Goal: Task Accomplishment & Management: Use online tool/utility

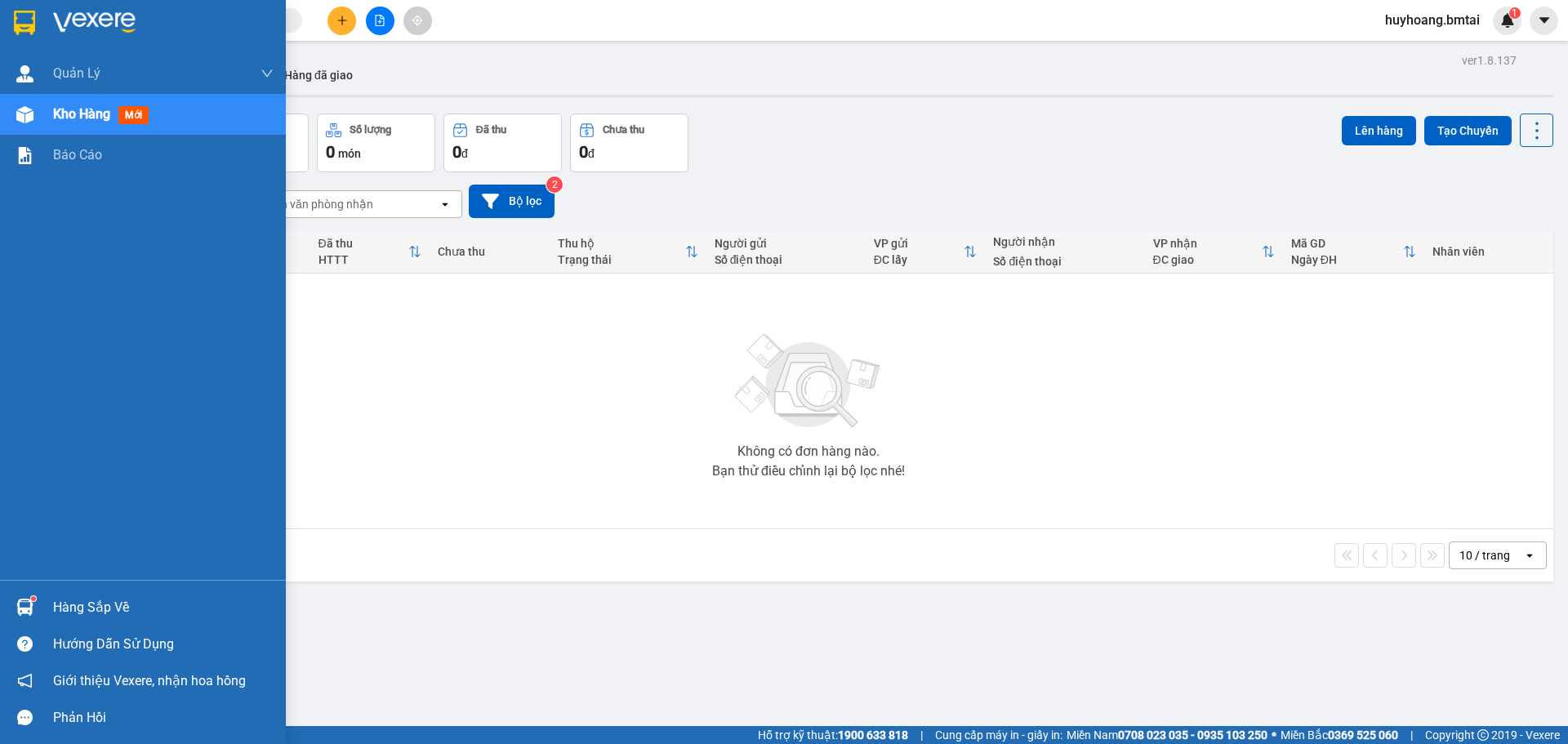
click at [75, 8] on div at bounding box center [143, 26] width 286 height 53
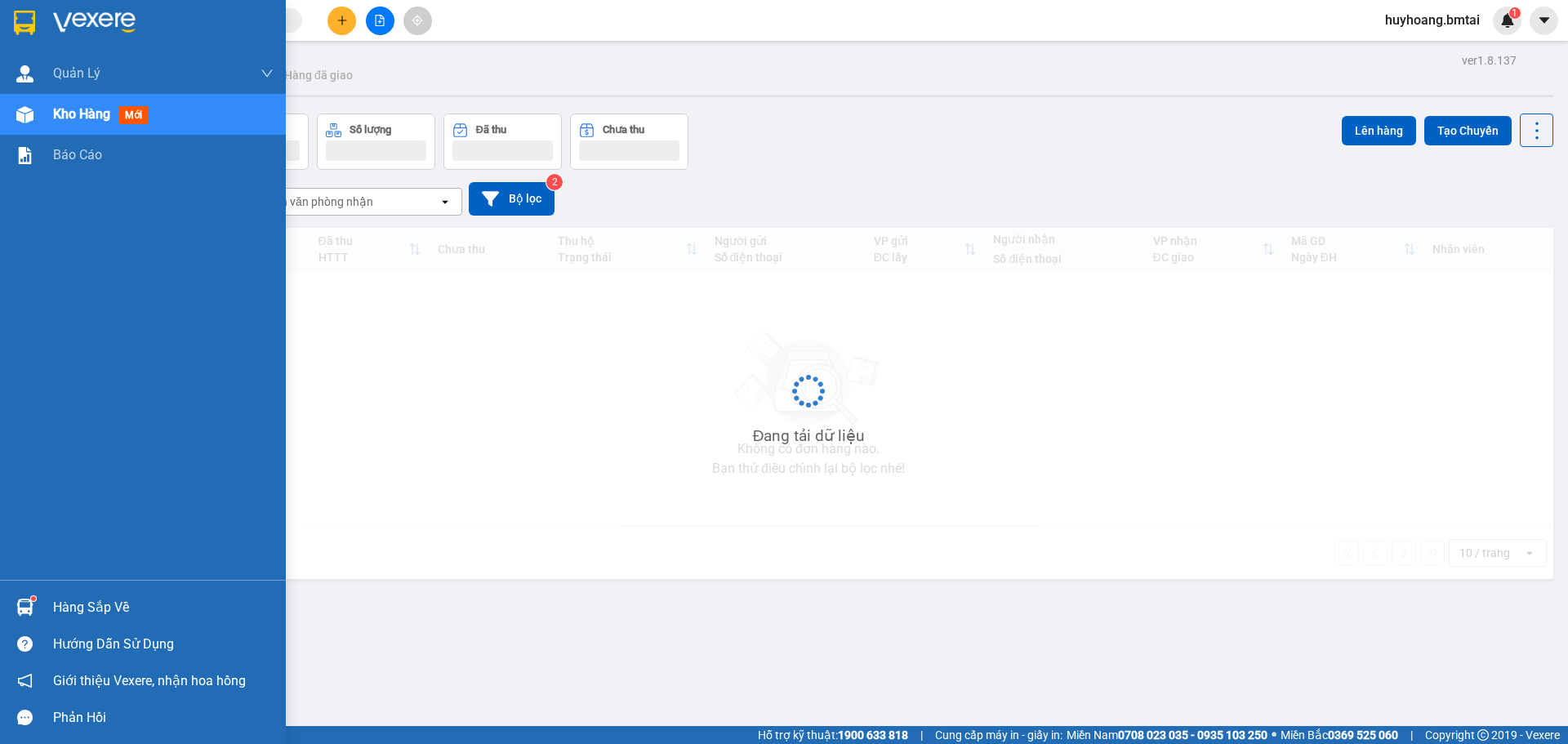
click at [75, 8] on div at bounding box center [143, 26] width 286 height 53
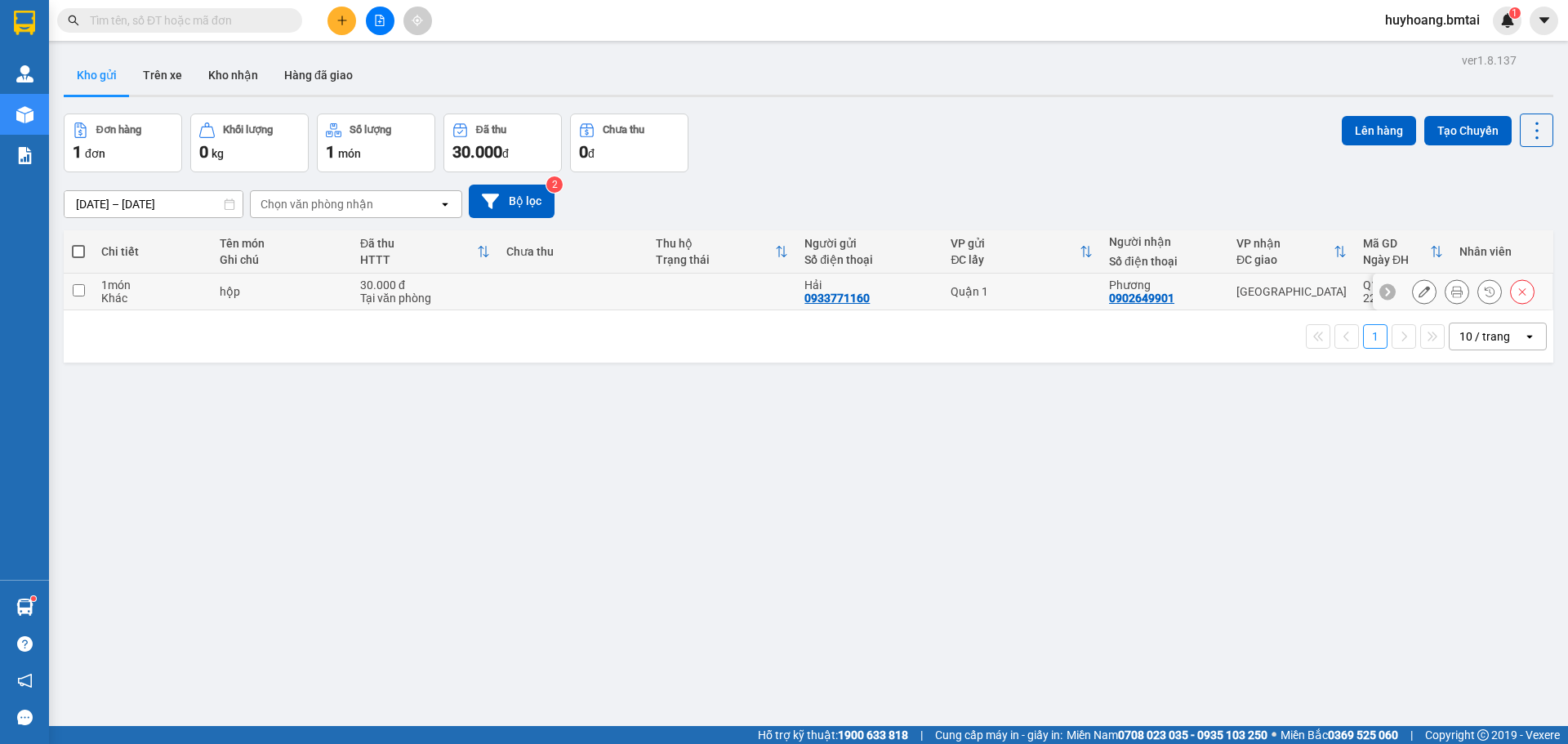
click at [445, 299] on div "Tại văn phòng" at bounding box center [425, 298] width 129 height 13
checkbox input "true"
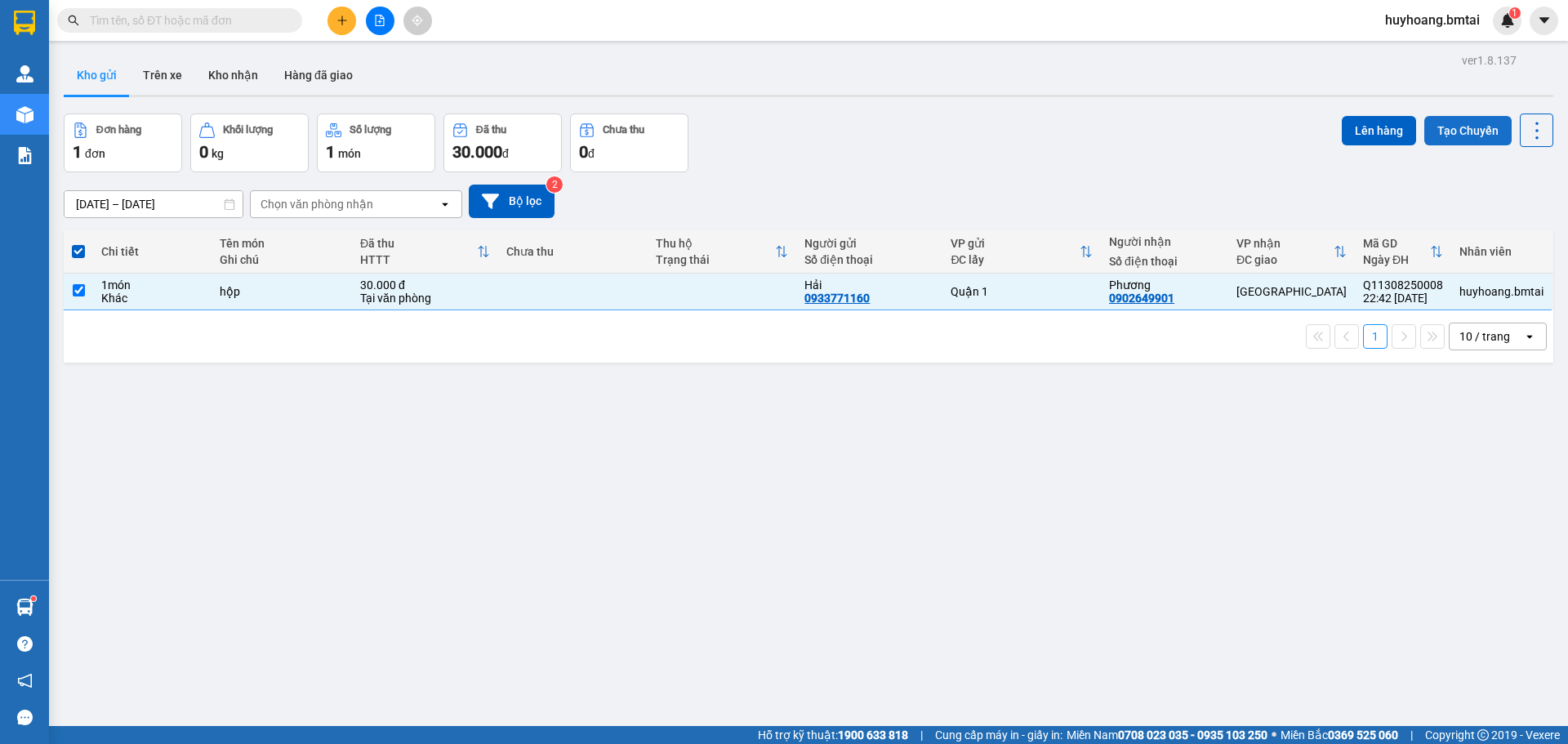
click at [1426, 116] on button "Tạo Chuyến" at bounding box center [1468, 130] width 87 height 29
click at [1362, 133] on button "Lên hàng" at bounding box center [1378, 130] width 74 height 29
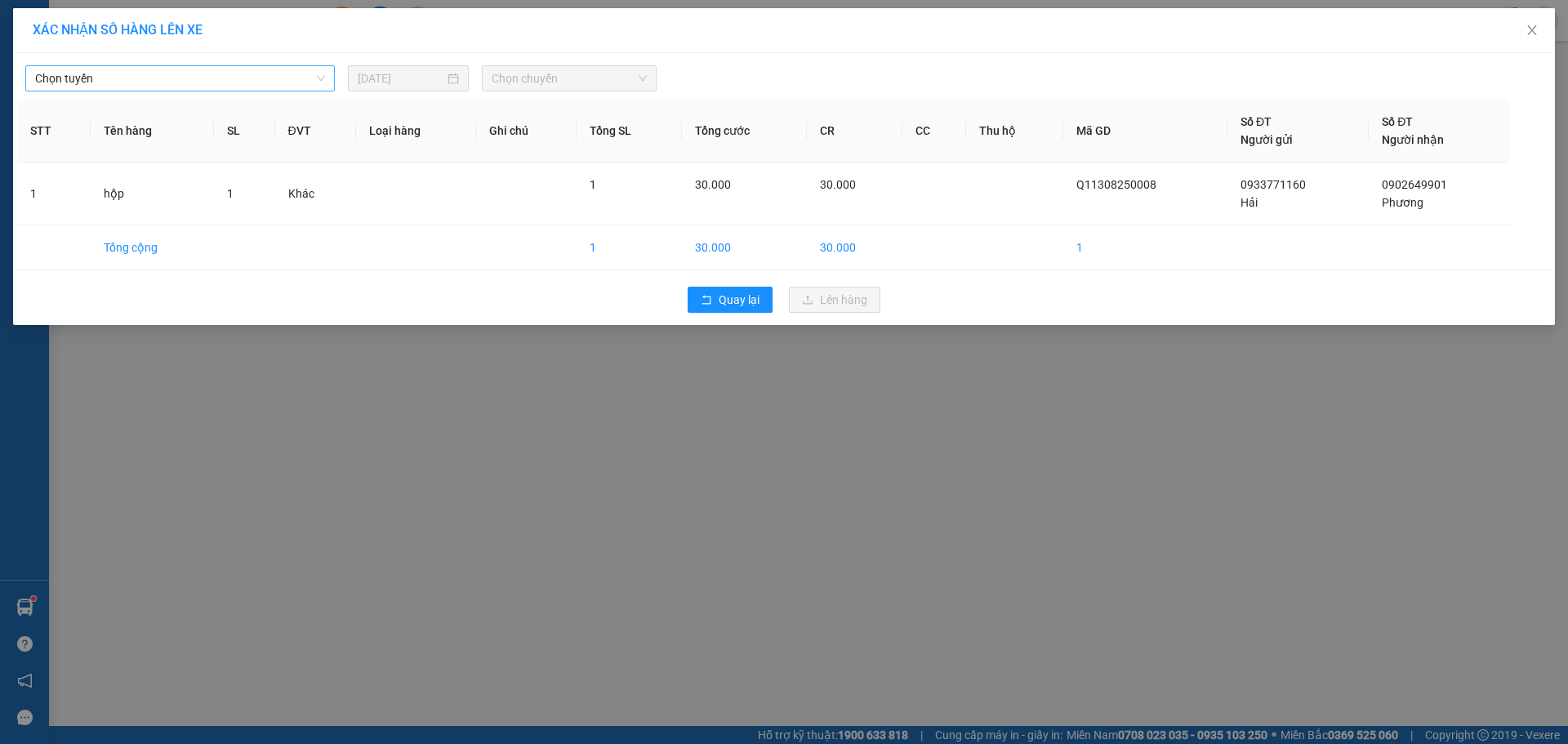
click at [239, 82] on span "Chọn tuyến" at bounding box center [179, 78] width 290 height 24
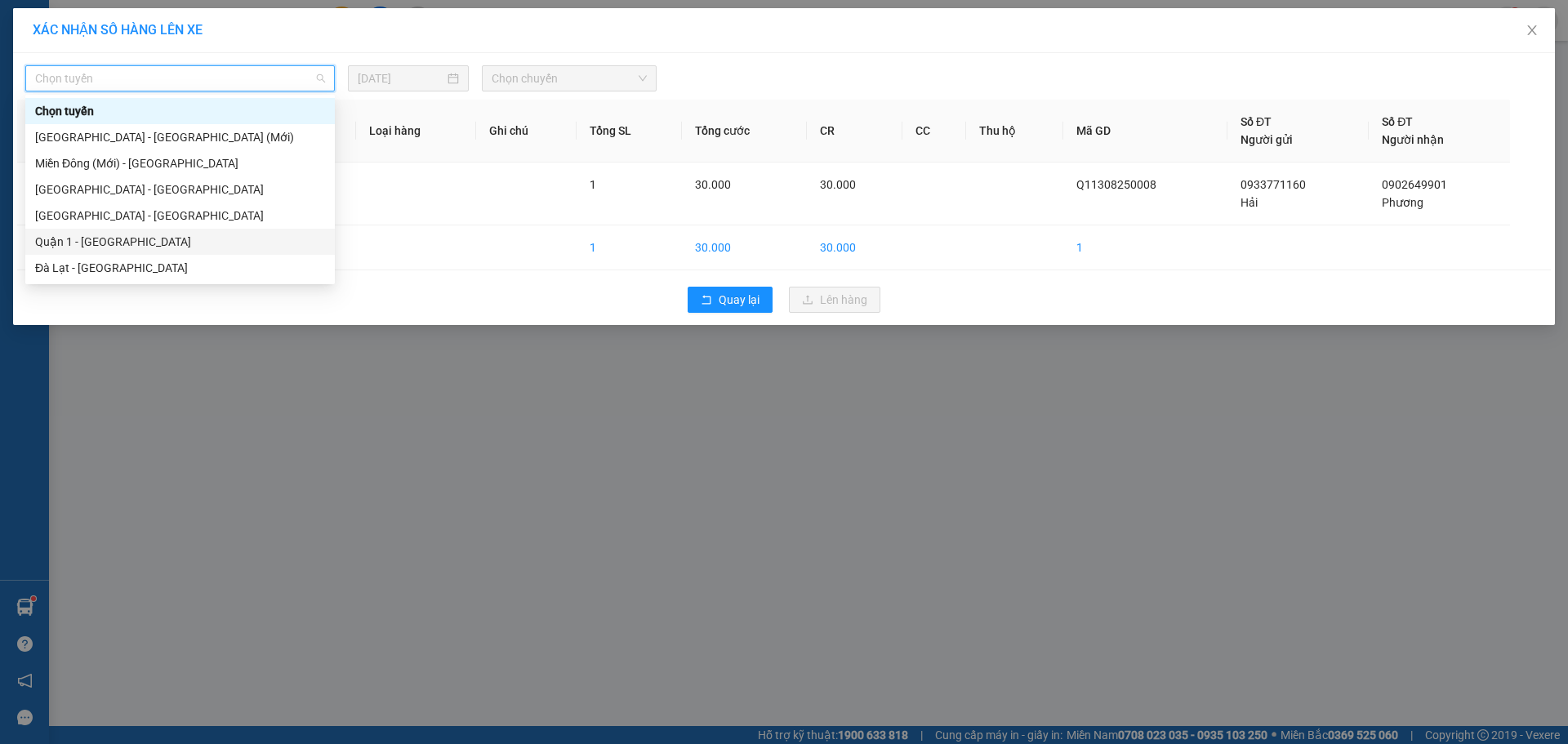
click at [144, 233] on div "Quận 1 - [GEOGRAPHIC_DATA]" at bounding box center [179, 241] width 290 height 18
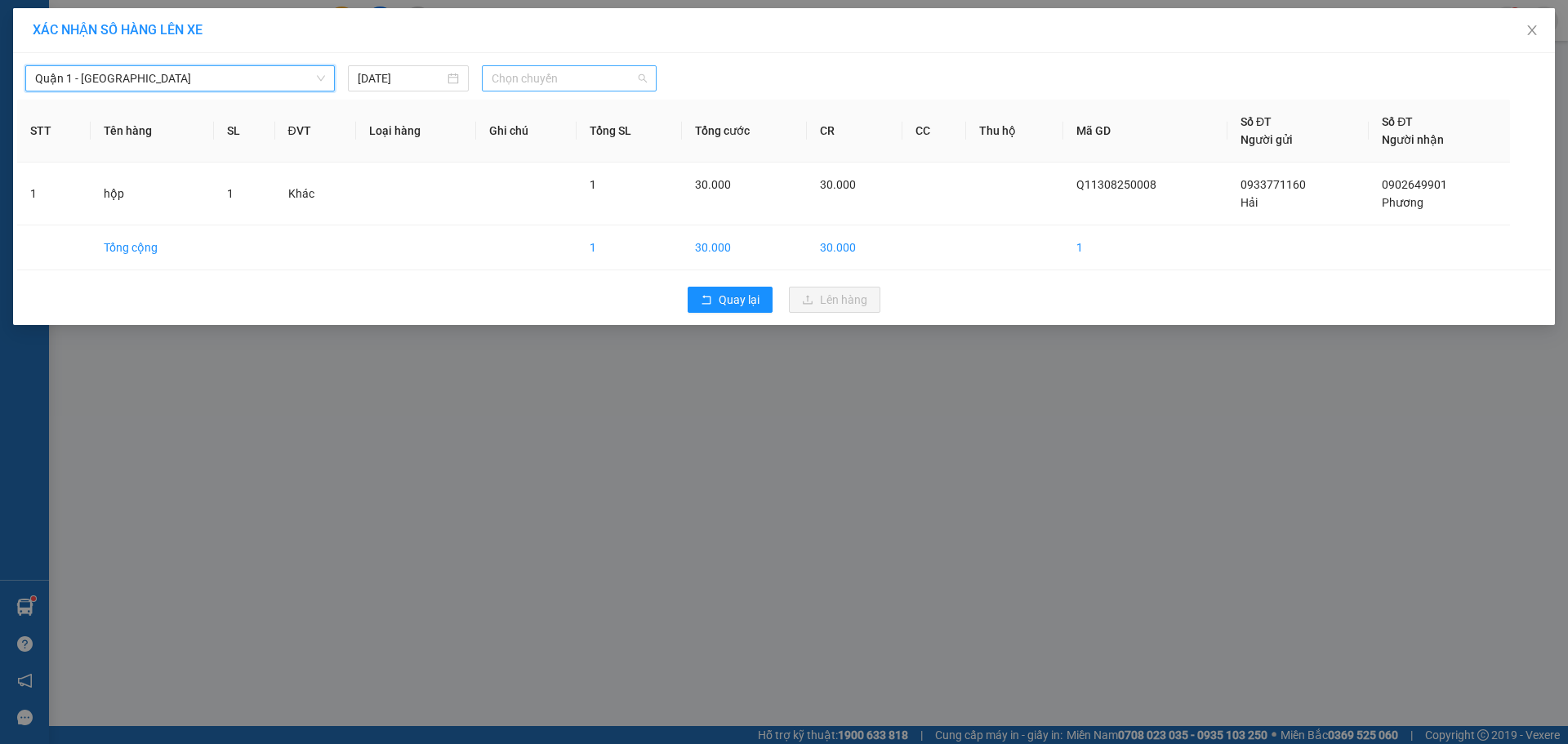
click at [623, 74] on span "Chọn chuyến" at bounding box center [569, 78] width 155 height 24
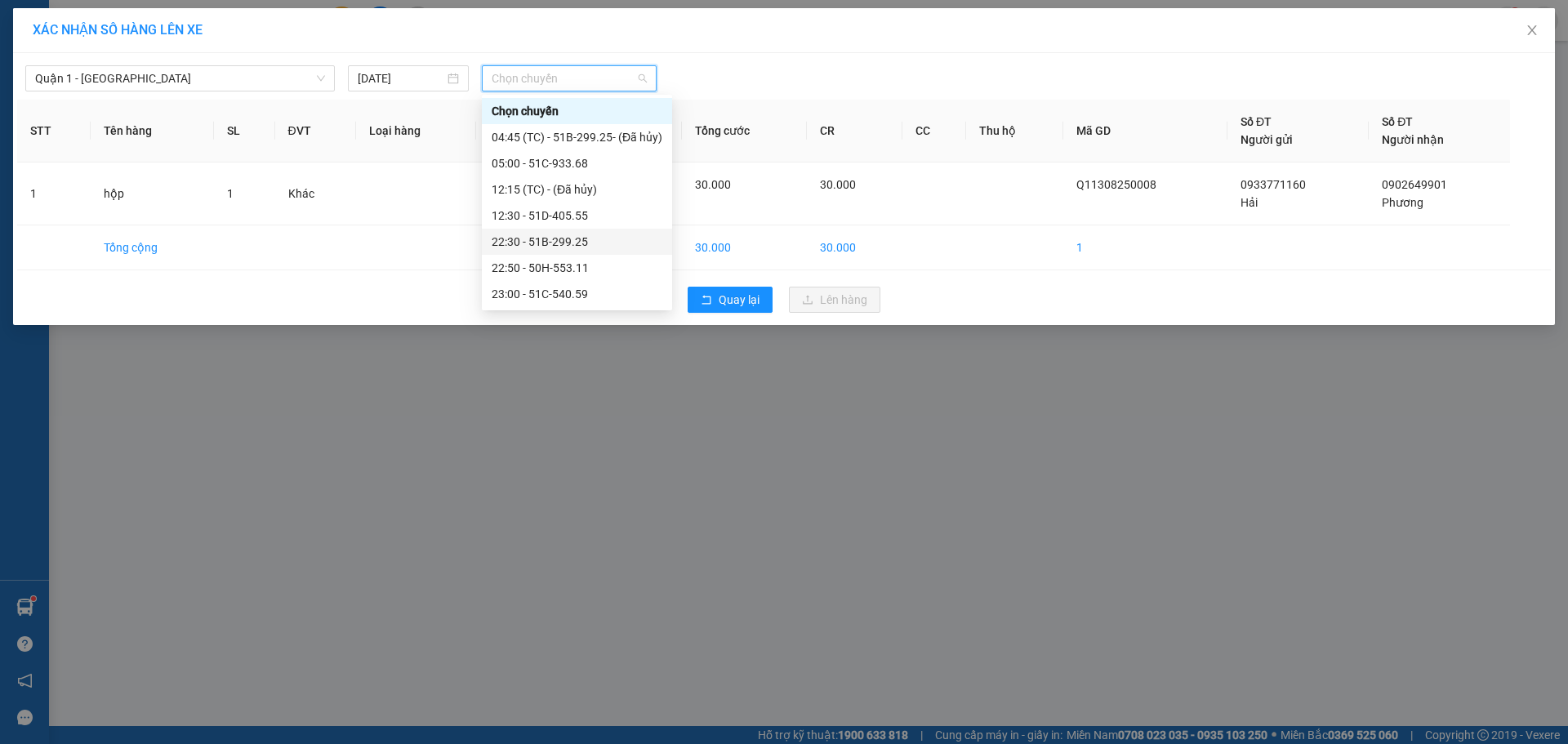
click at [595, 248] on div "22:30 - 51B-299.25" at bounding box center [577, 241] width 171 height 18
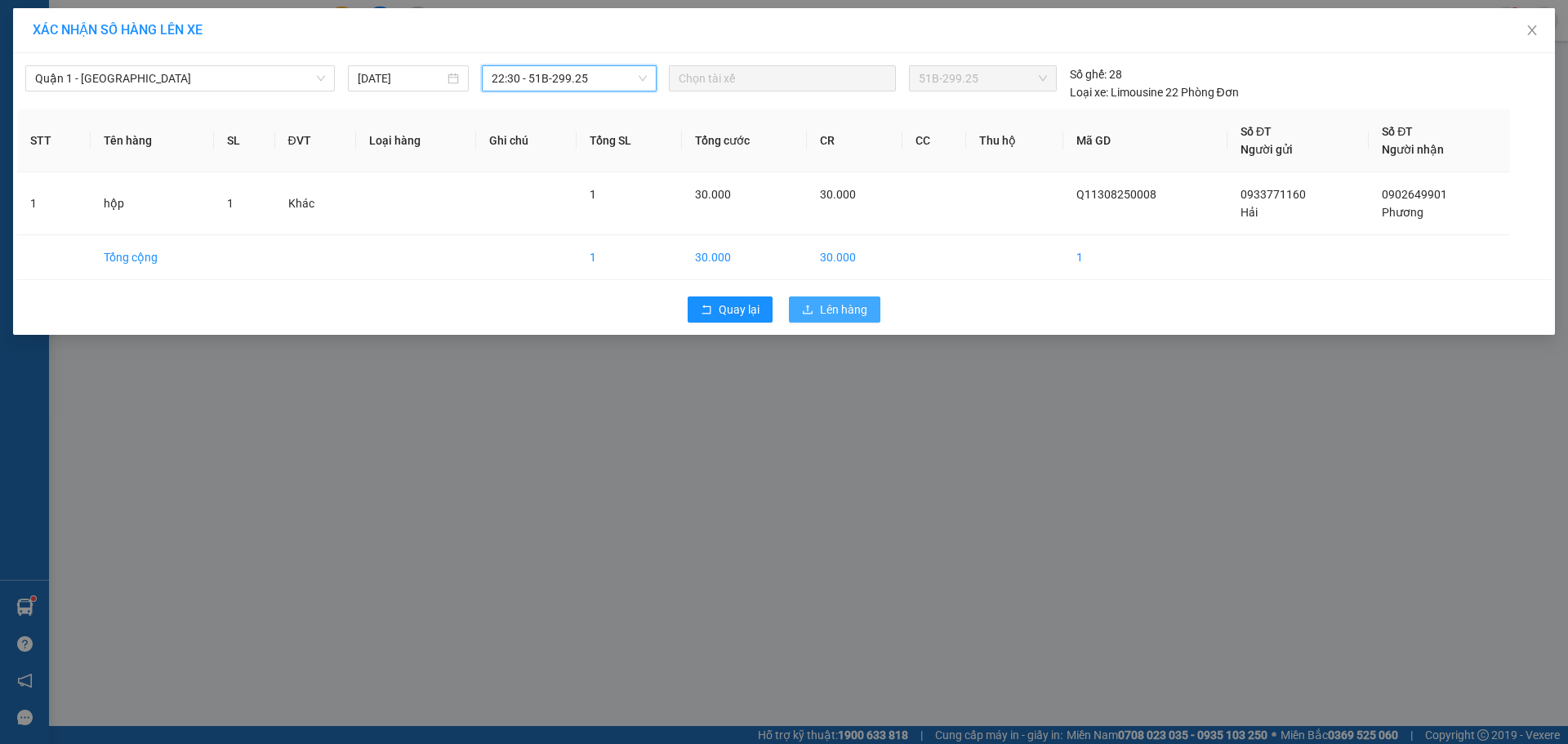
click at [852, 311] on span "Lên hàng" at bounding box center [844, 309] width 47 height 18
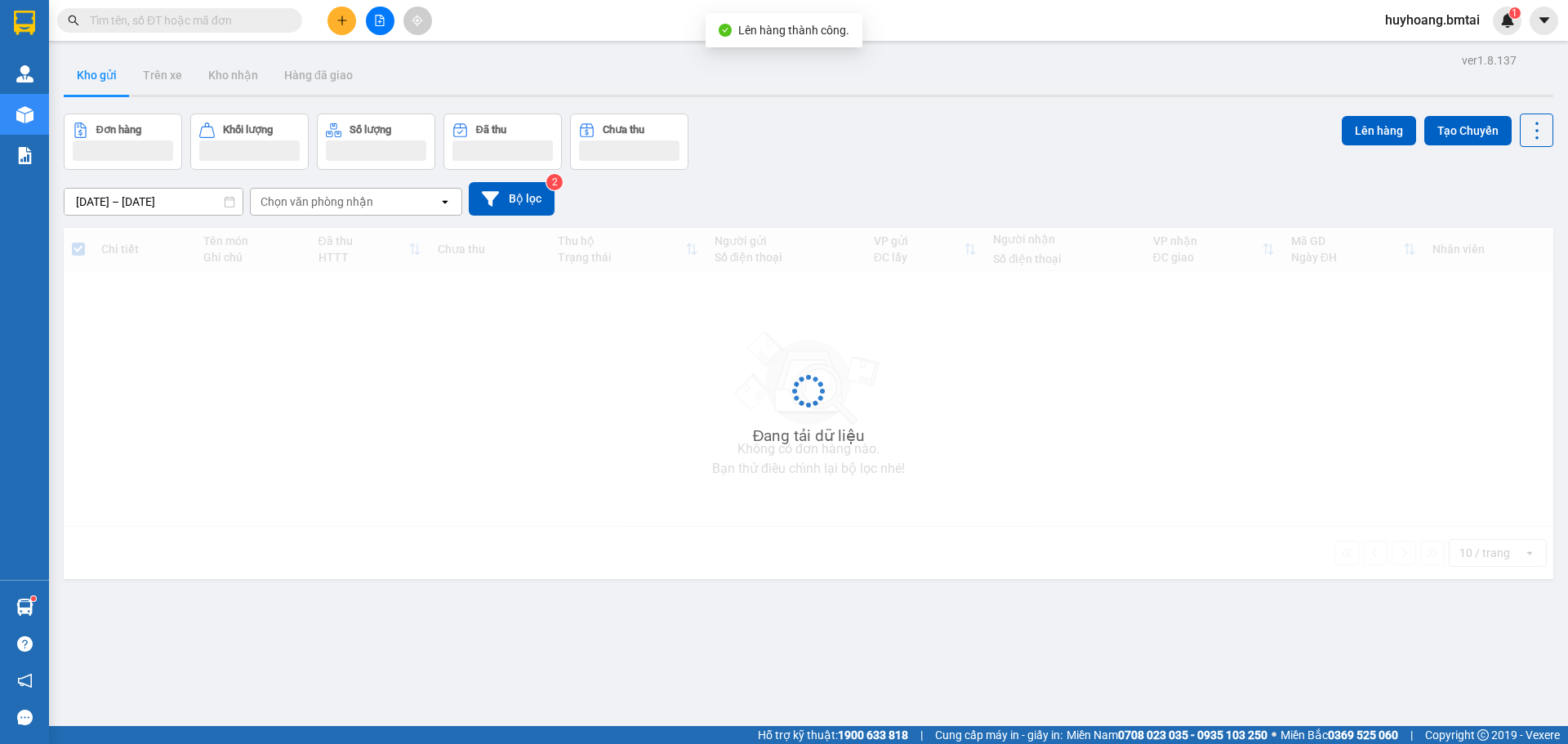
click at [1364, 438] on div "Chi tiết Tên món Ghi chú Đã thu HTTT Chưa thu Thu hộ Trạng thái Người gửi Số đi…" at bounding box center [809, 403] width 1490 height 351
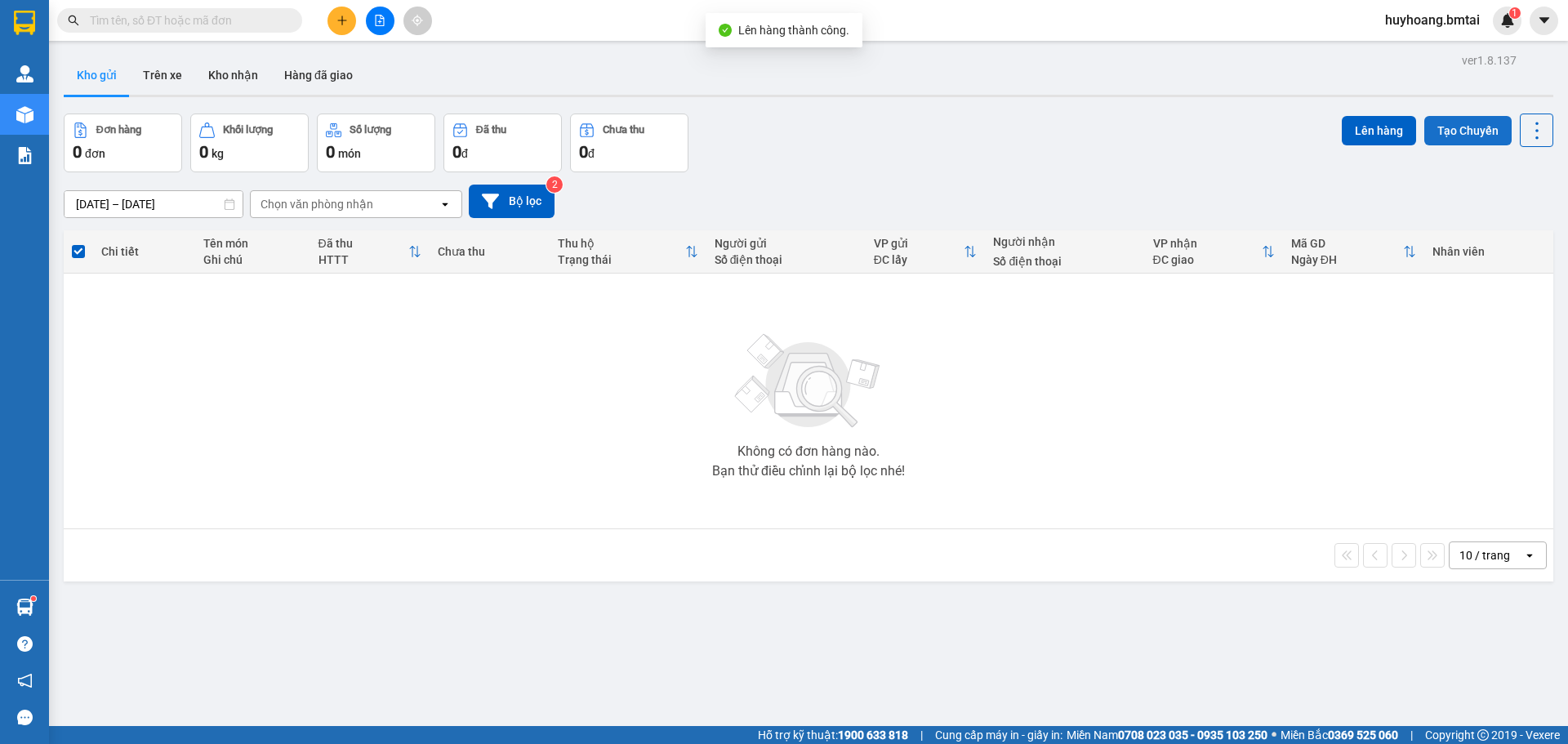
click at [1436, 126] on button "Tạo Chuyến" at bounding box center [1468, 130] width 87 height 29
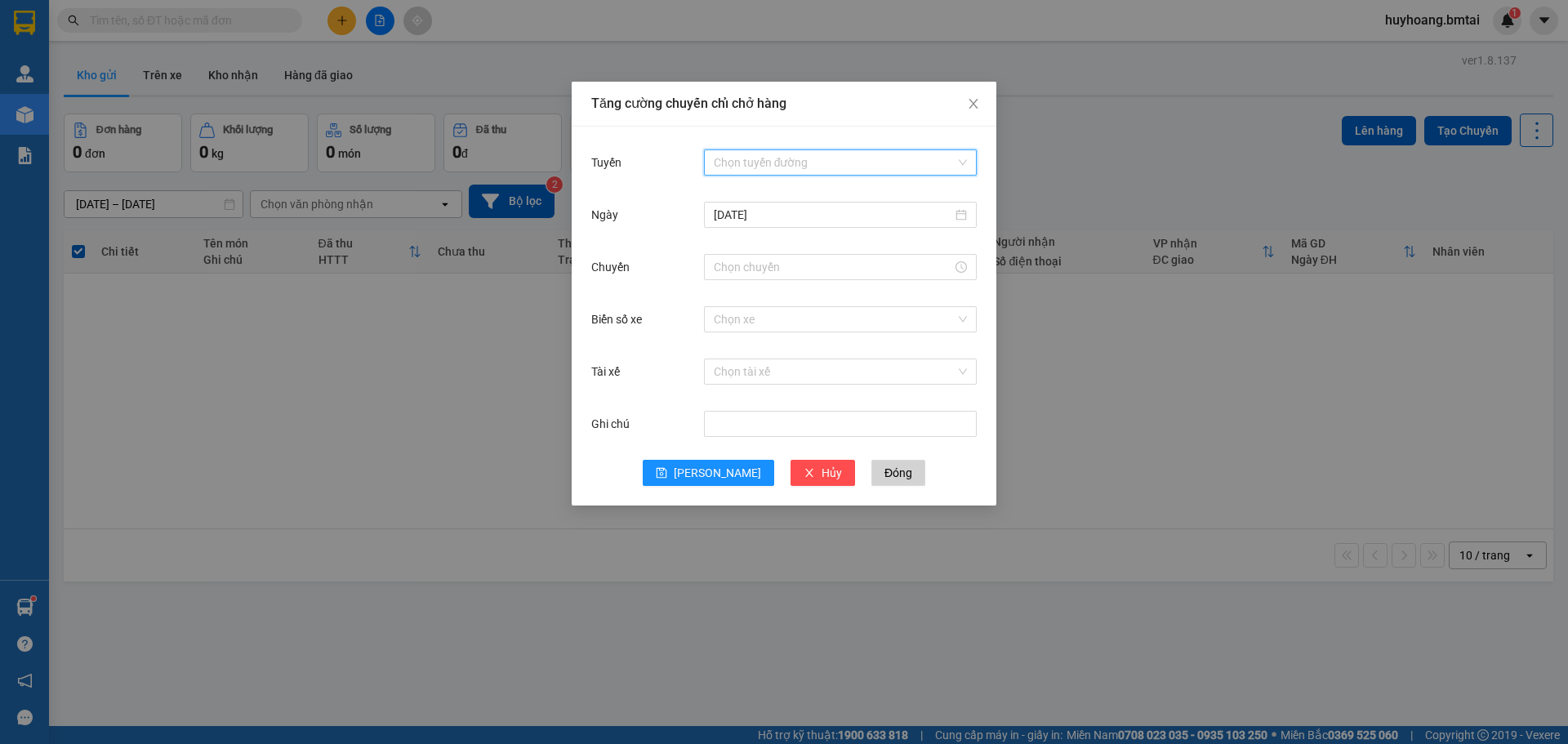
click at [945, 154] on input "Tuyến" at bounding box center [835, 162] width 242 height 24
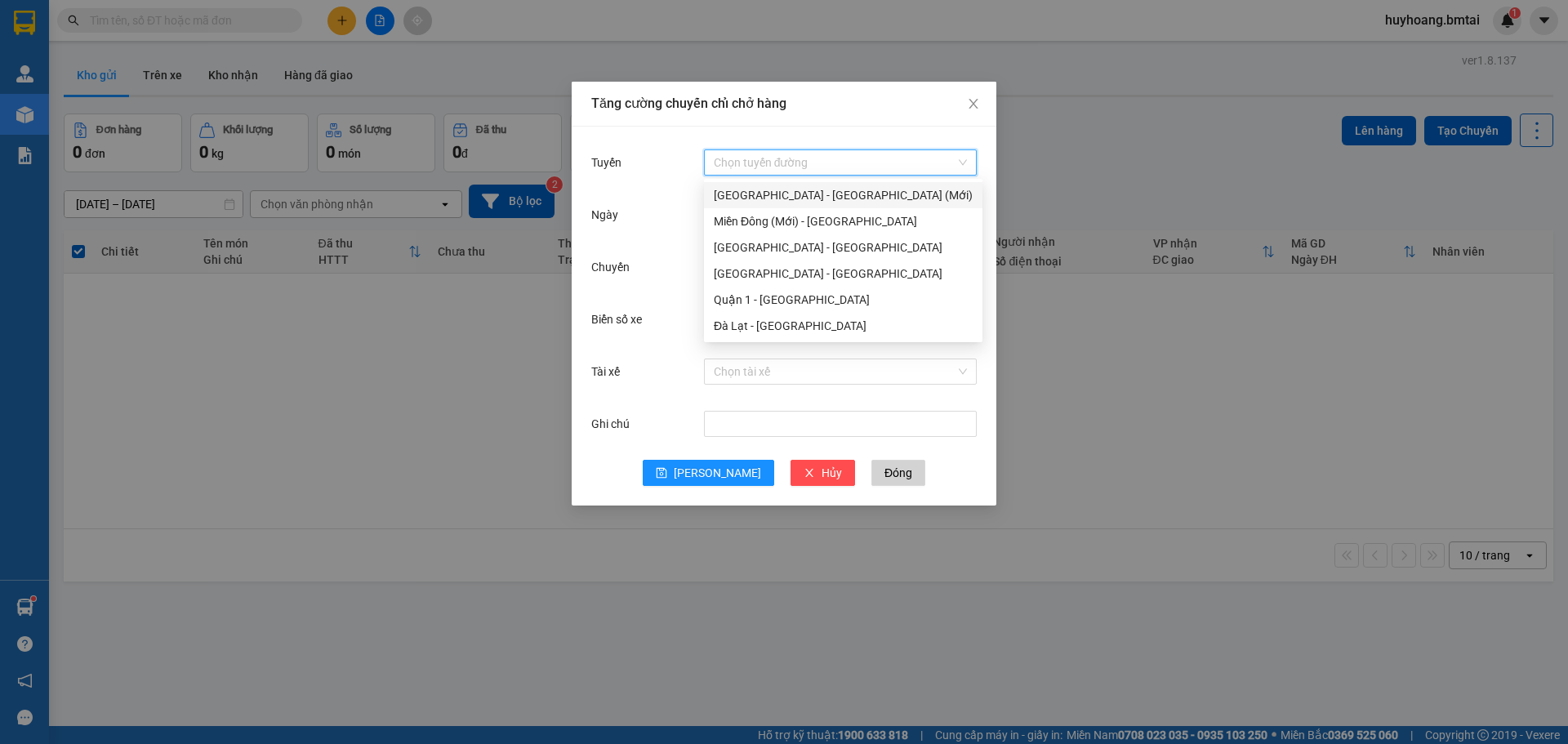
click at [945, 154] on input "Tuyến" at bounding box center [835, 162] width 242 height 24
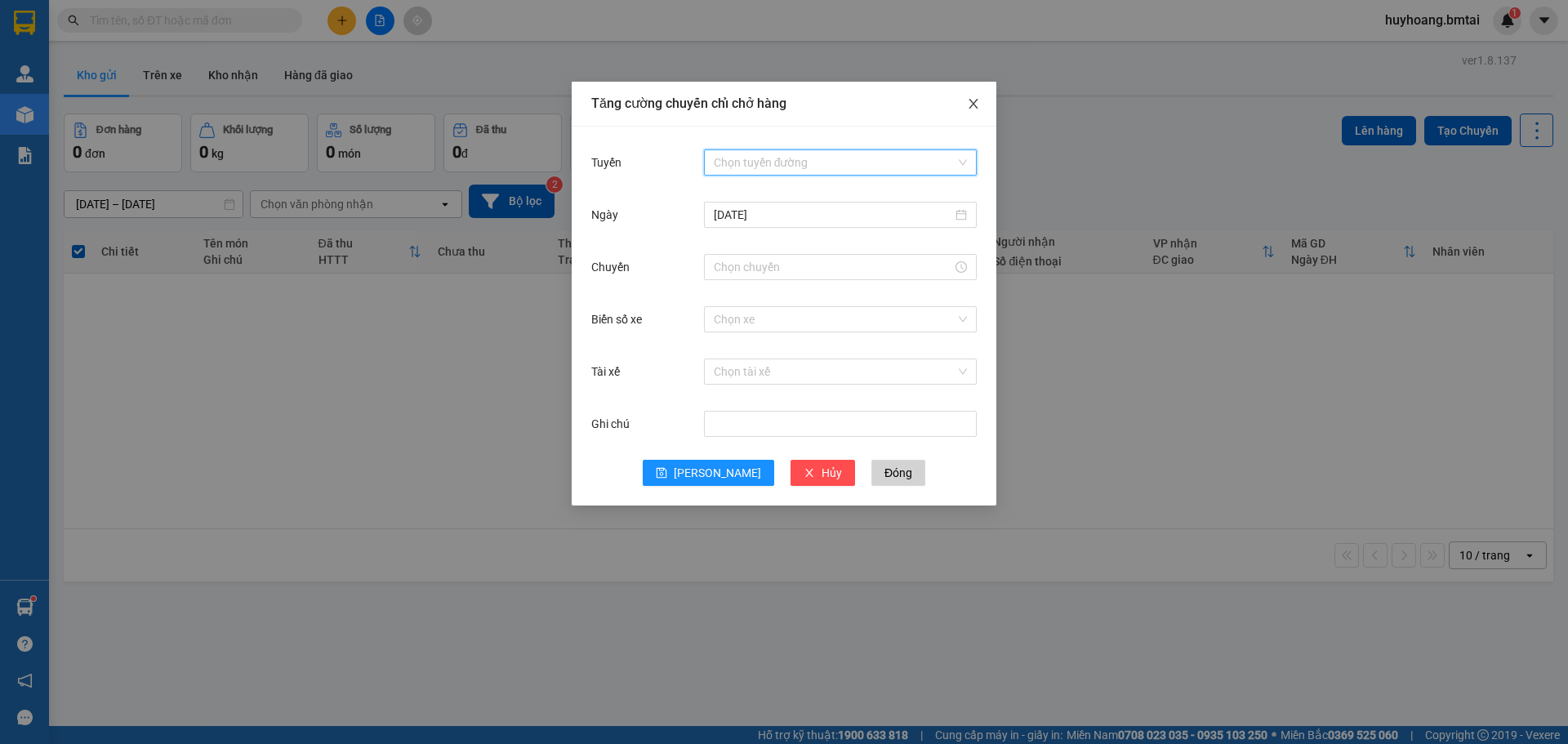
click at [969, 102] on icon "close" at bounding box center [973, 104] width 13 height 13
